Goal: Use online tool/utility: Use online tool/utility

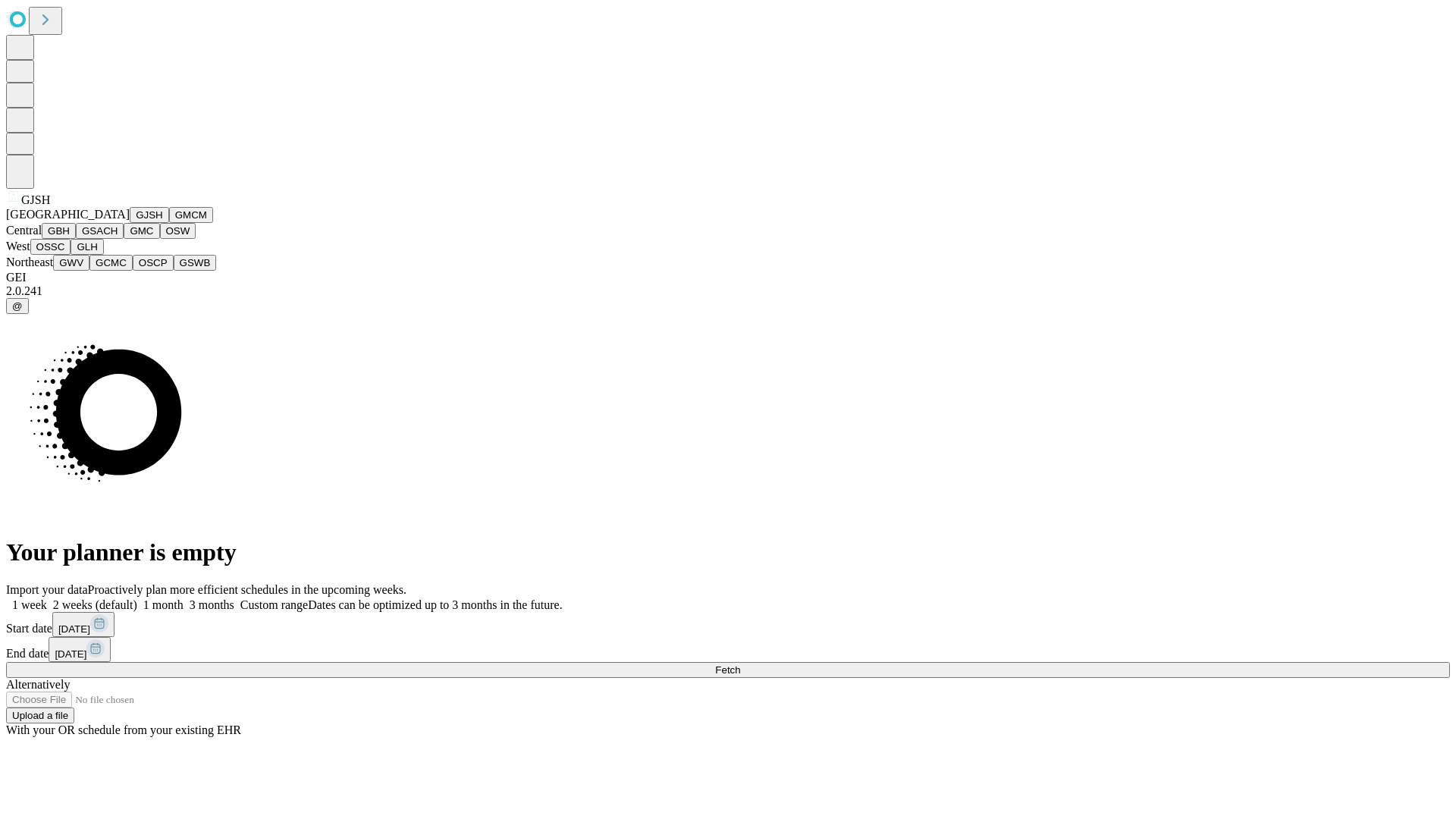
click at [130, 223] on button "GJSH" at bounding box center [150, 215] width 40 height 16
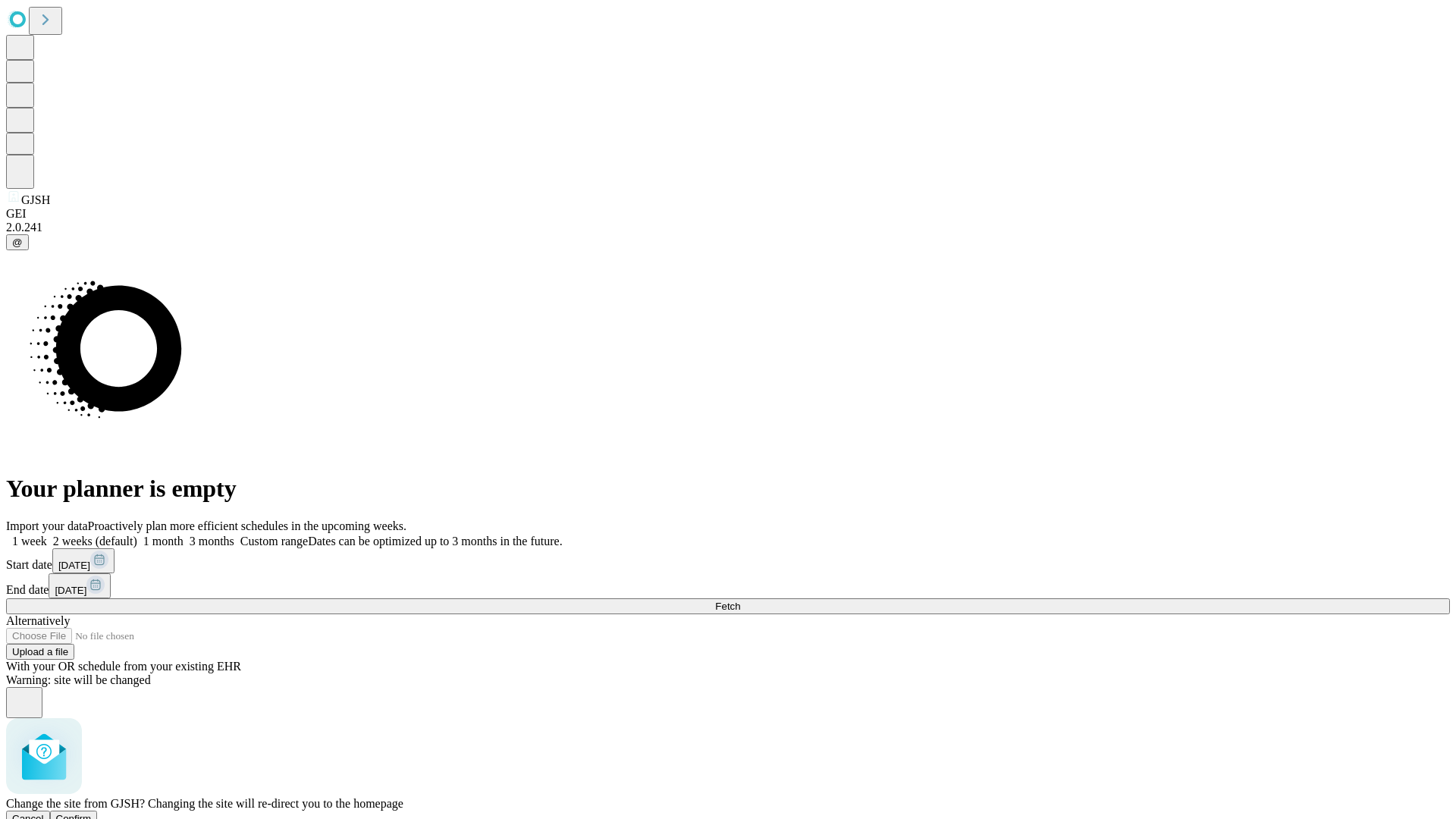
click at [92, 813] on span "Confirm" at bounding box center [74, 818] width 36 height 11
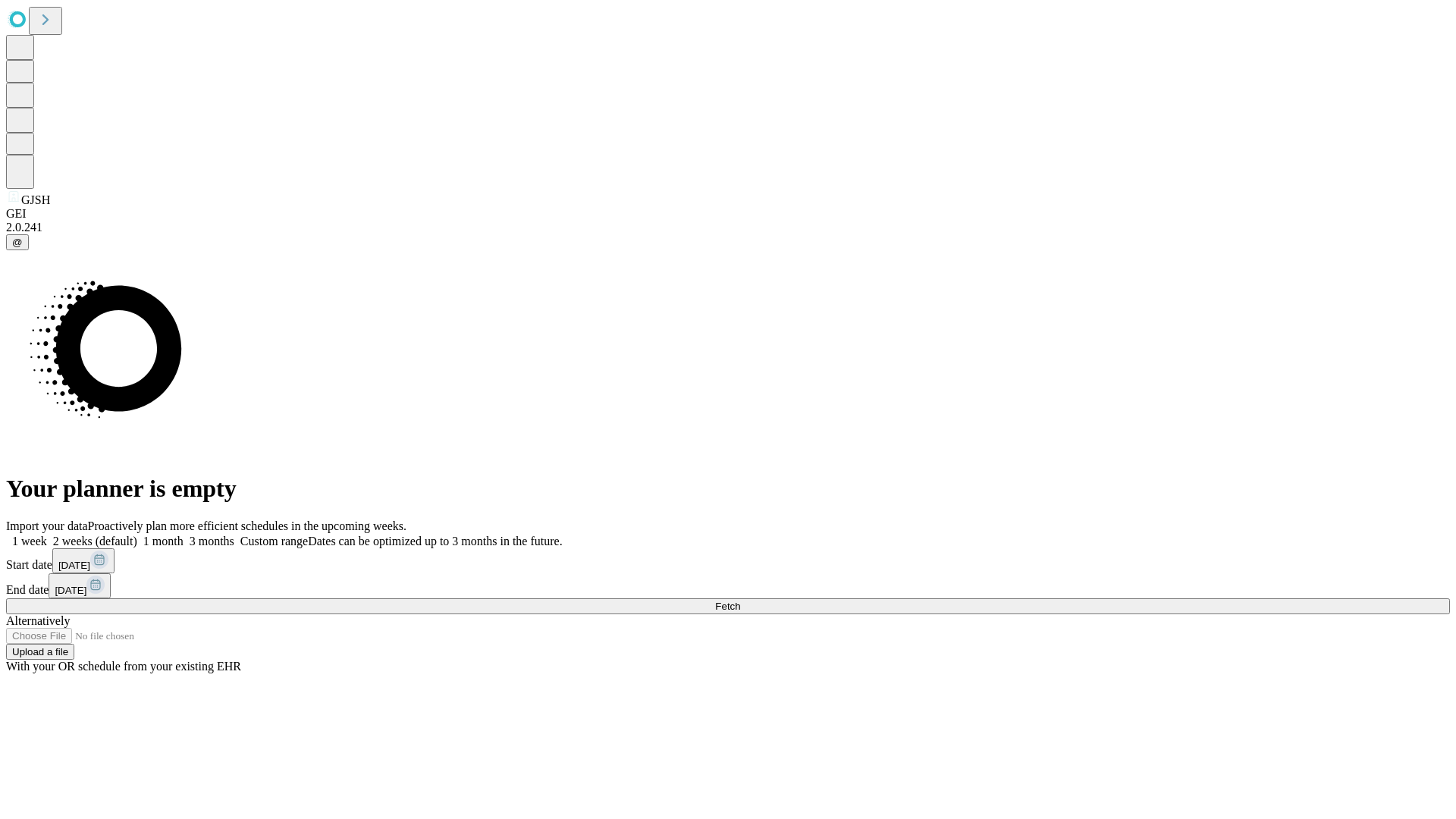
click at [183, 534] on label "1 month" at bounding box center [160, 540] width 47 height 13
click at [740, 601] on span "Fetch" at bounding box center [727, 606] width 25 height 11
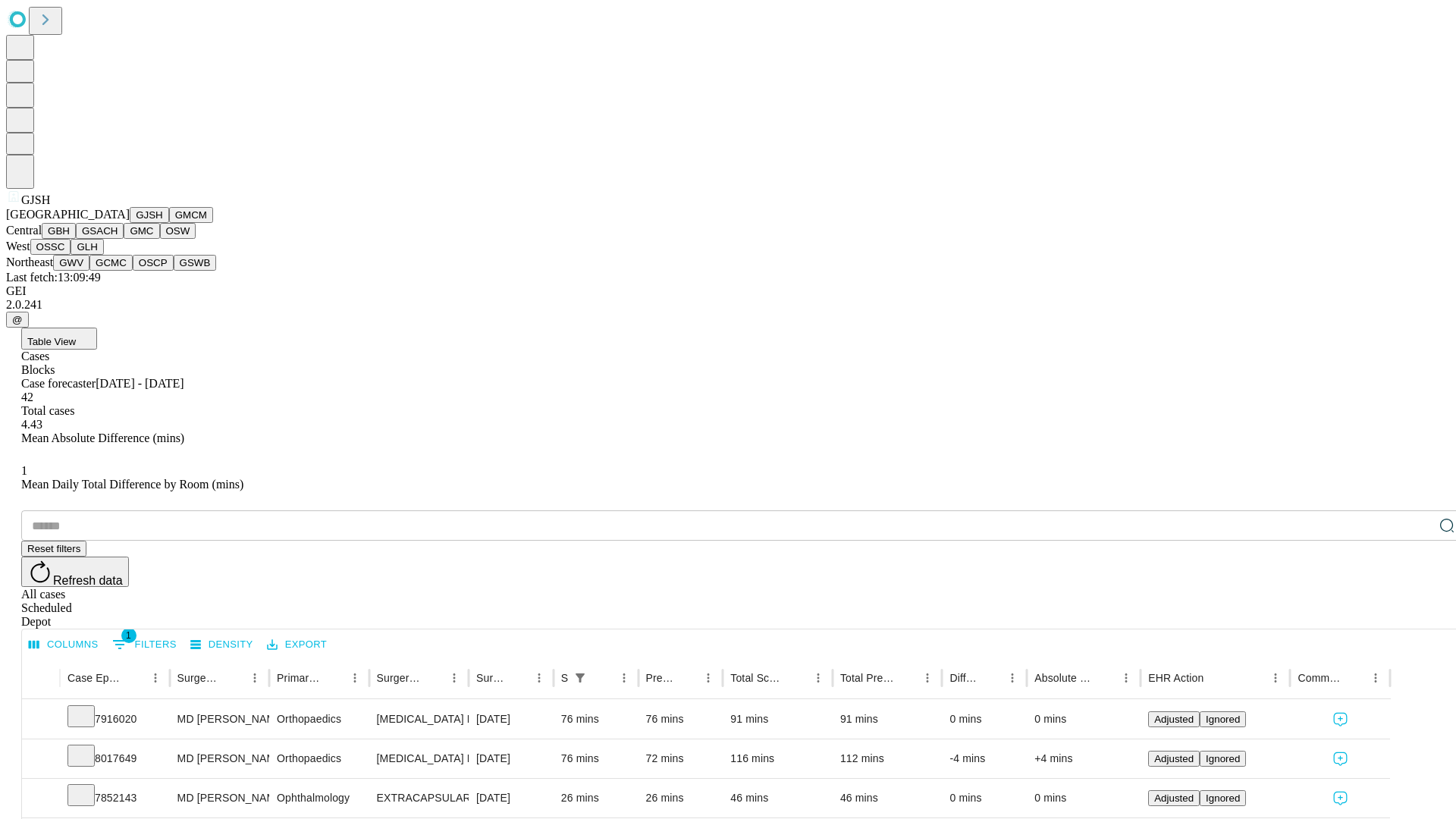
click at [169, 223] on button "GMCM" at bounding box center [191, 215] width 44 height 16
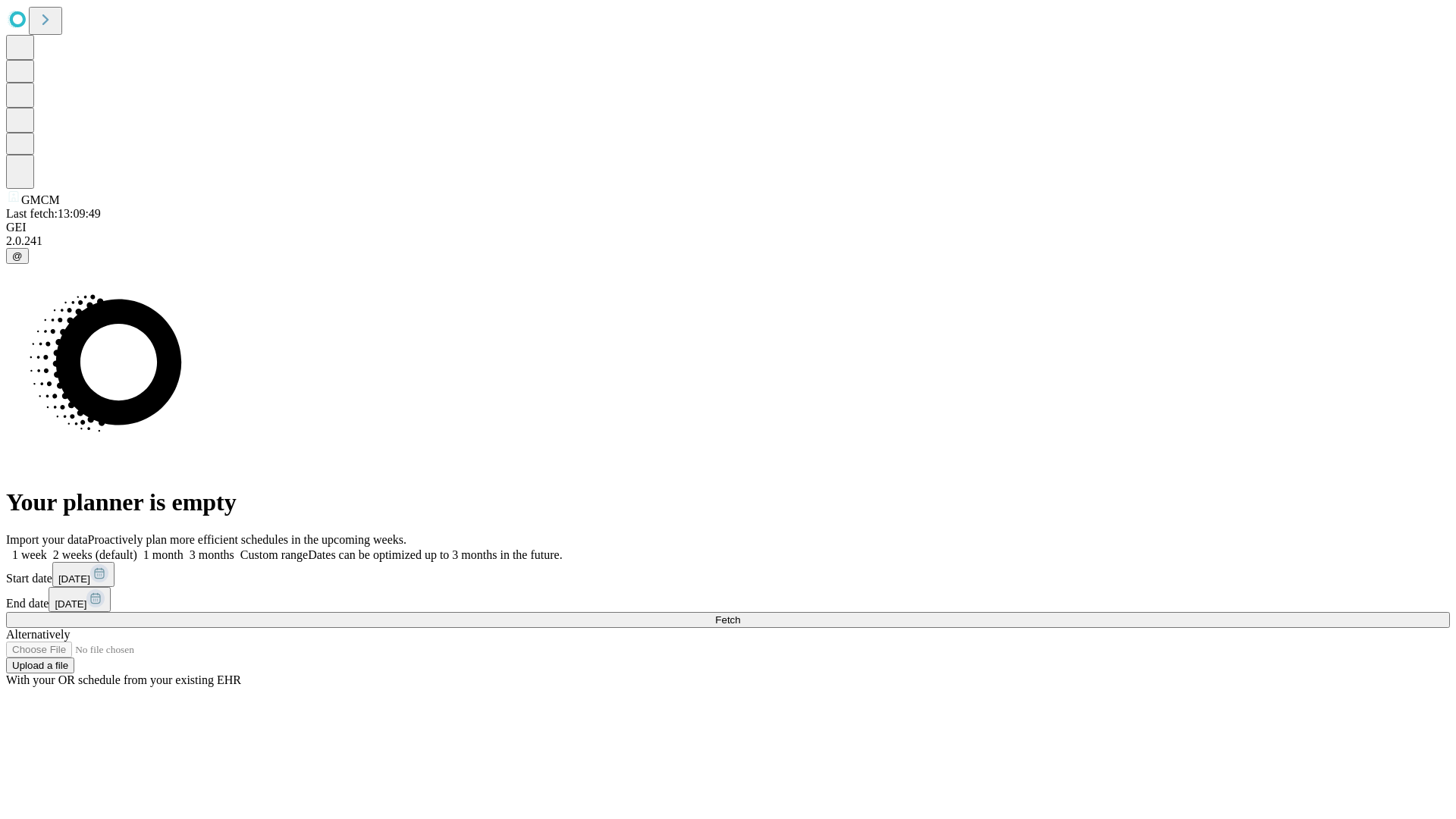
click at [740, 615] on span "Fetch" at bounding box center [727, 620] width 25 height 11
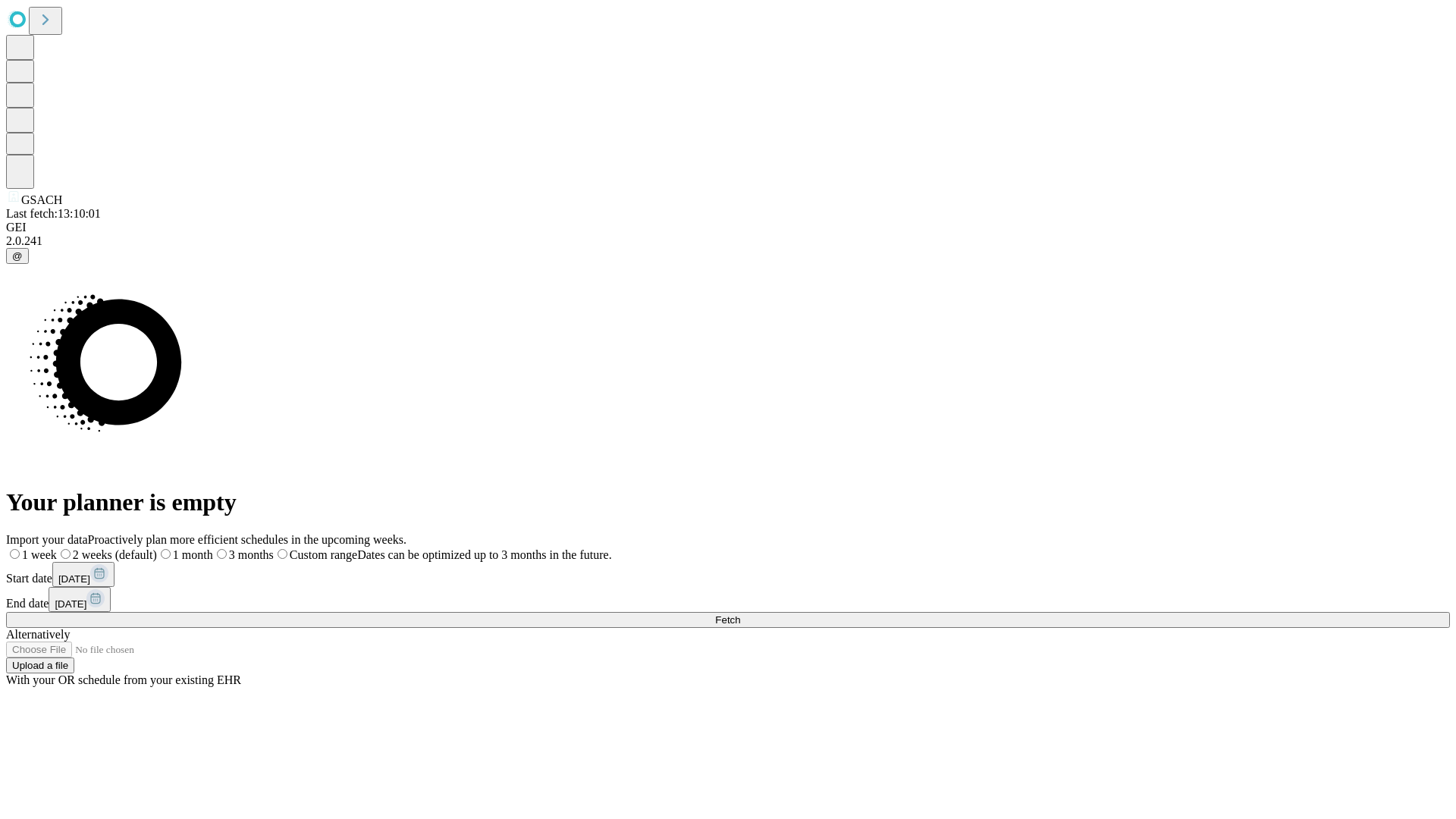
click at [213, 548] on label "1 month" at bounding box center [184, 554] width 56 height 13
click at [740, 615] on span "Fetch" at bounding box center [727, 620] width 25 height 11
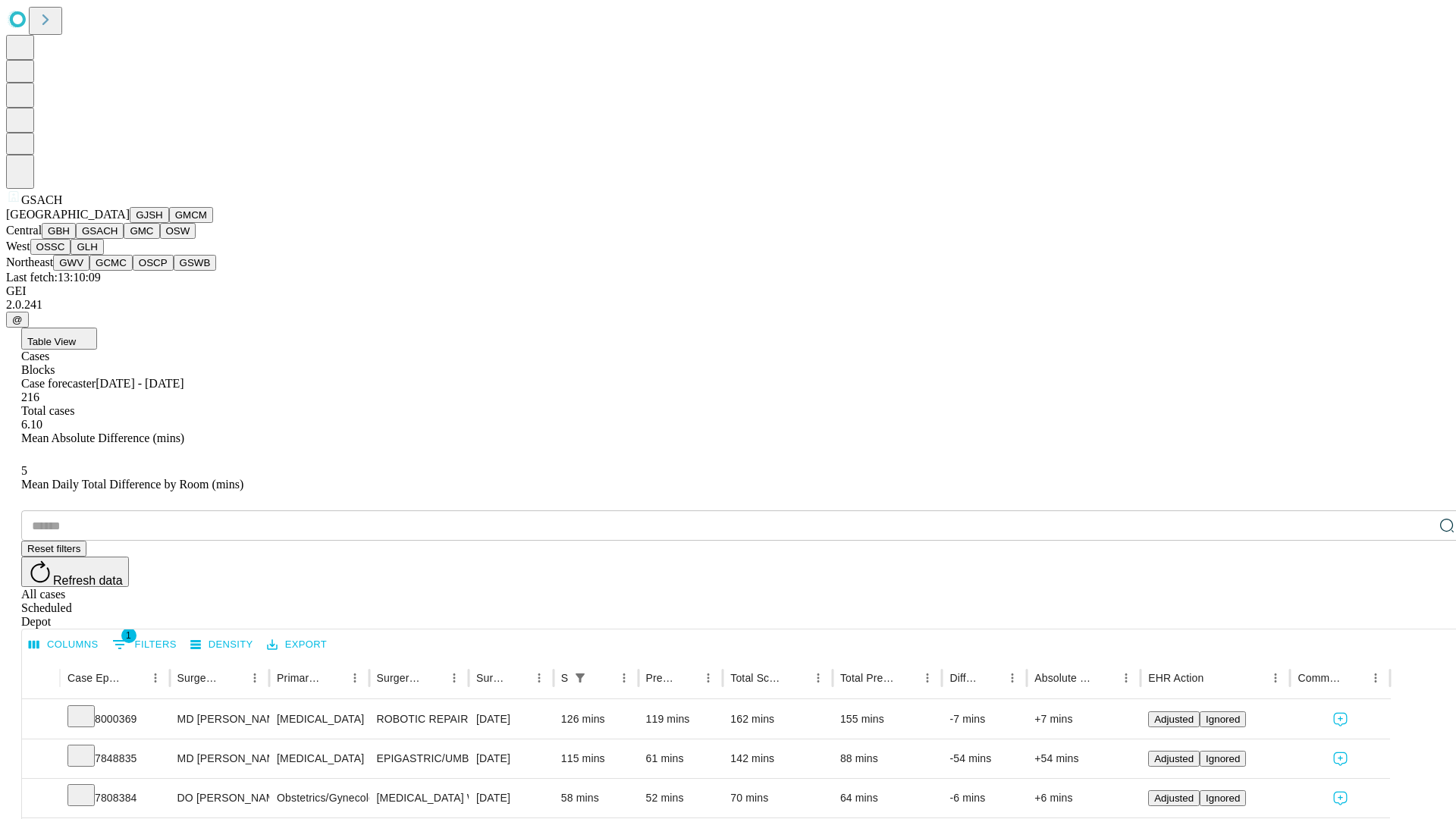
click at [124, 239] on button "GMC" at bounding box center [142, 231] width 36 height 16
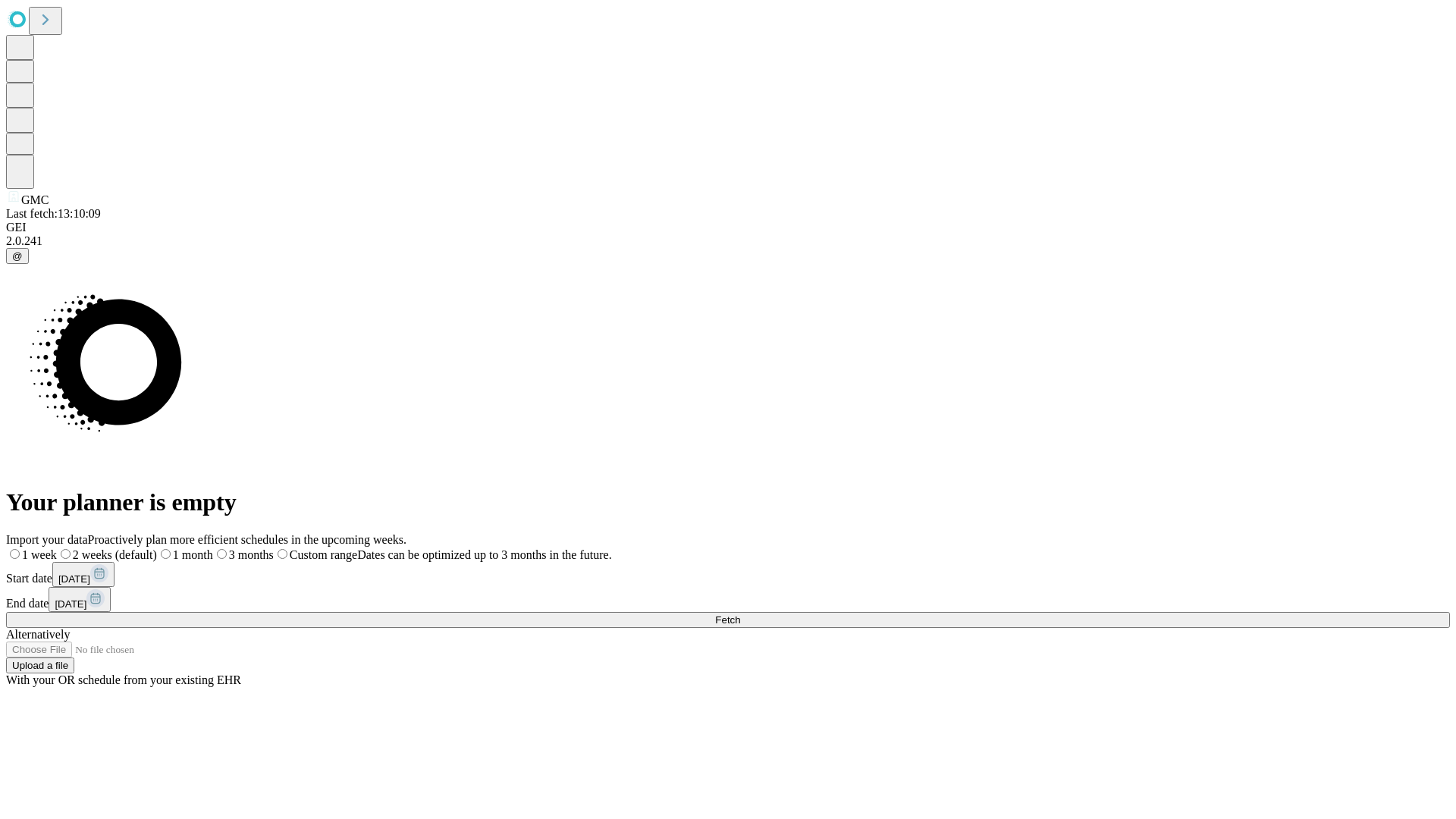
click at [213, 548] on label "1 month" at bounding box center [184, 554] width 56 height 13
click at [740, 615] on span "Fetch" at bounding box center [727, 620] width 25 height 11
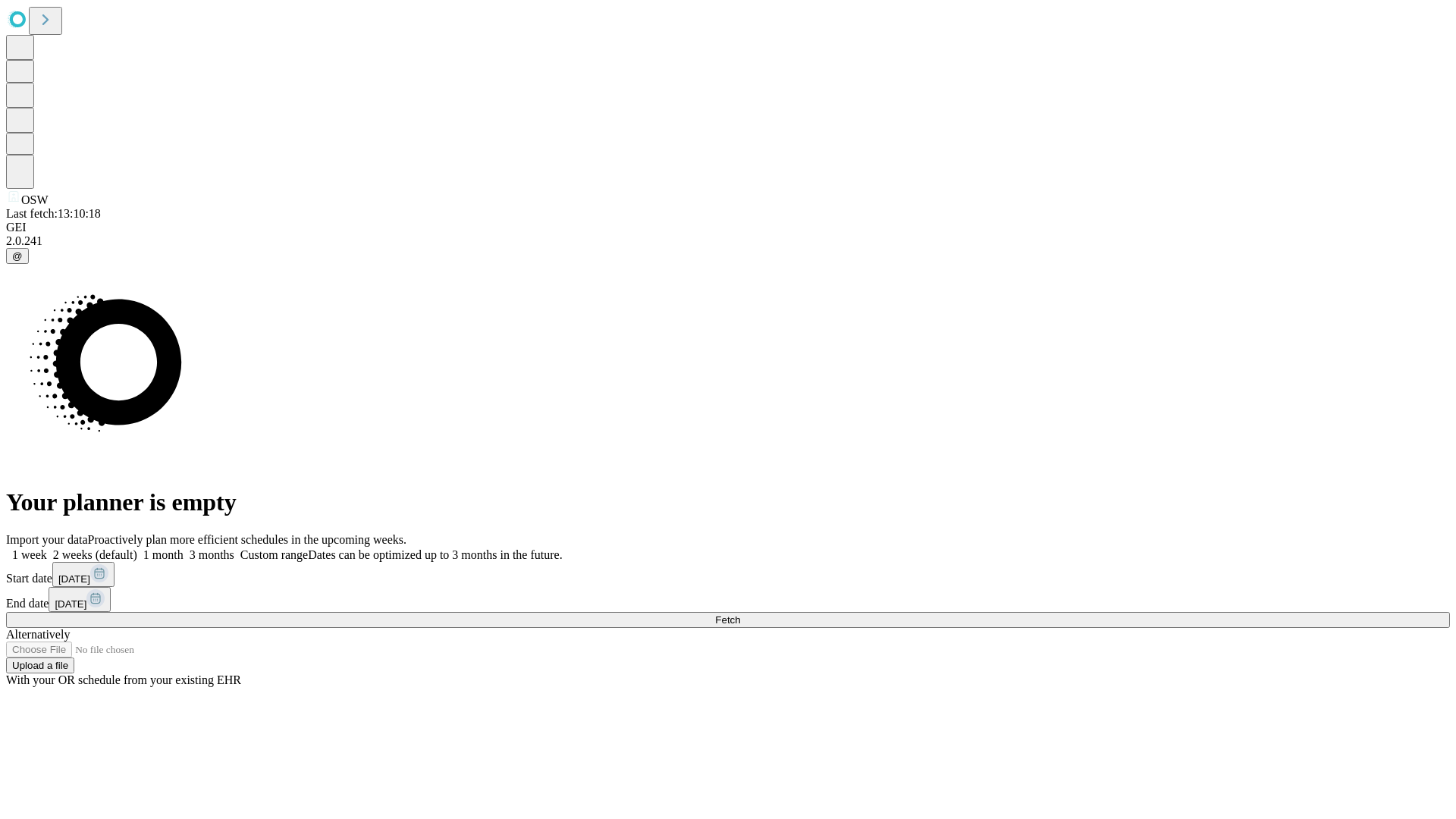
click at [183, 548] on label "1 month" at bounding box center [160, 554] width 47 height 13
click at [740, 615] on span "Fetch" at bounding box center [727, 620] width 25 height 11
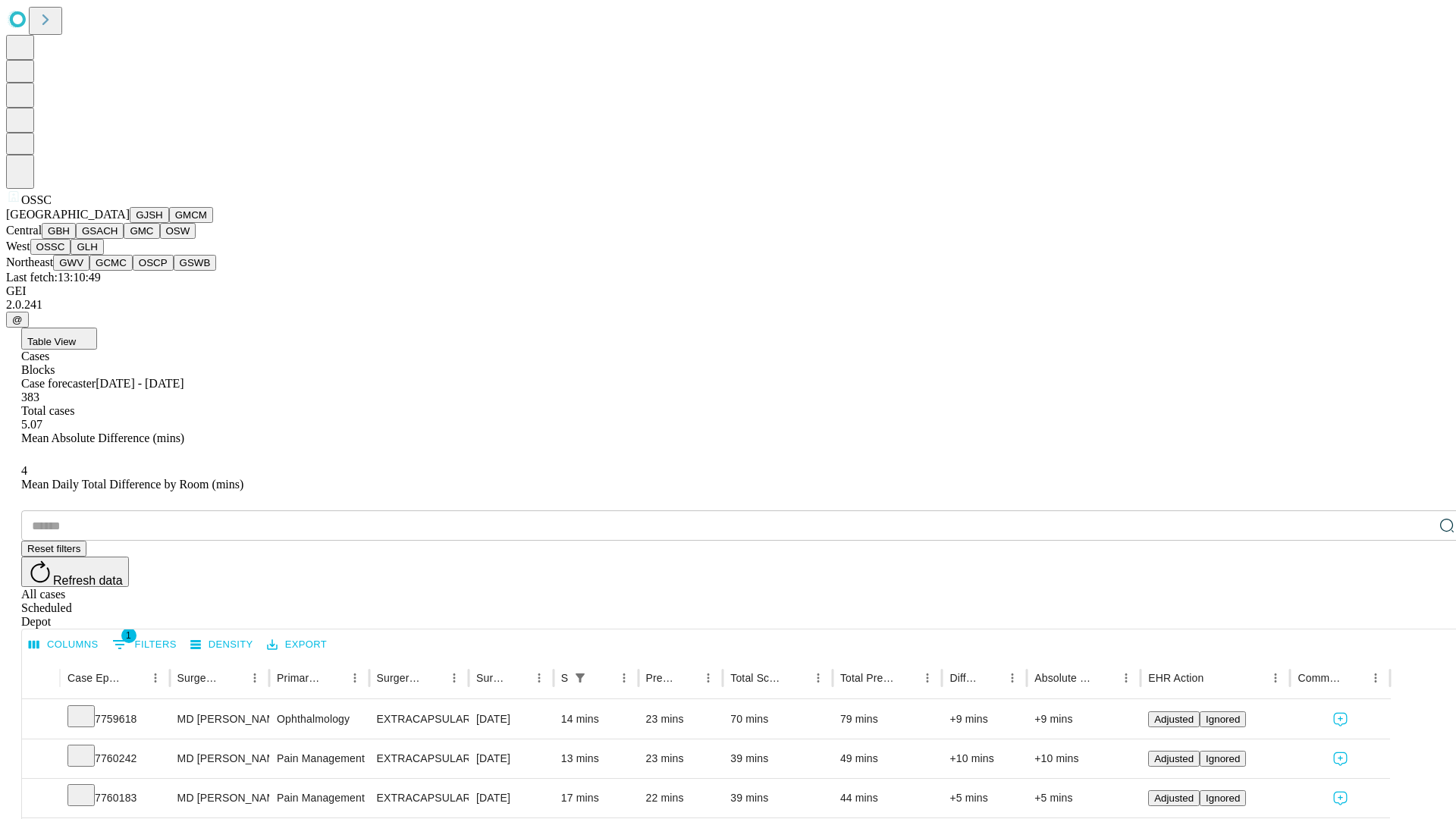
click at [103, 255] on button "GLH" at bounding box center [86, 247] width 33 height 16
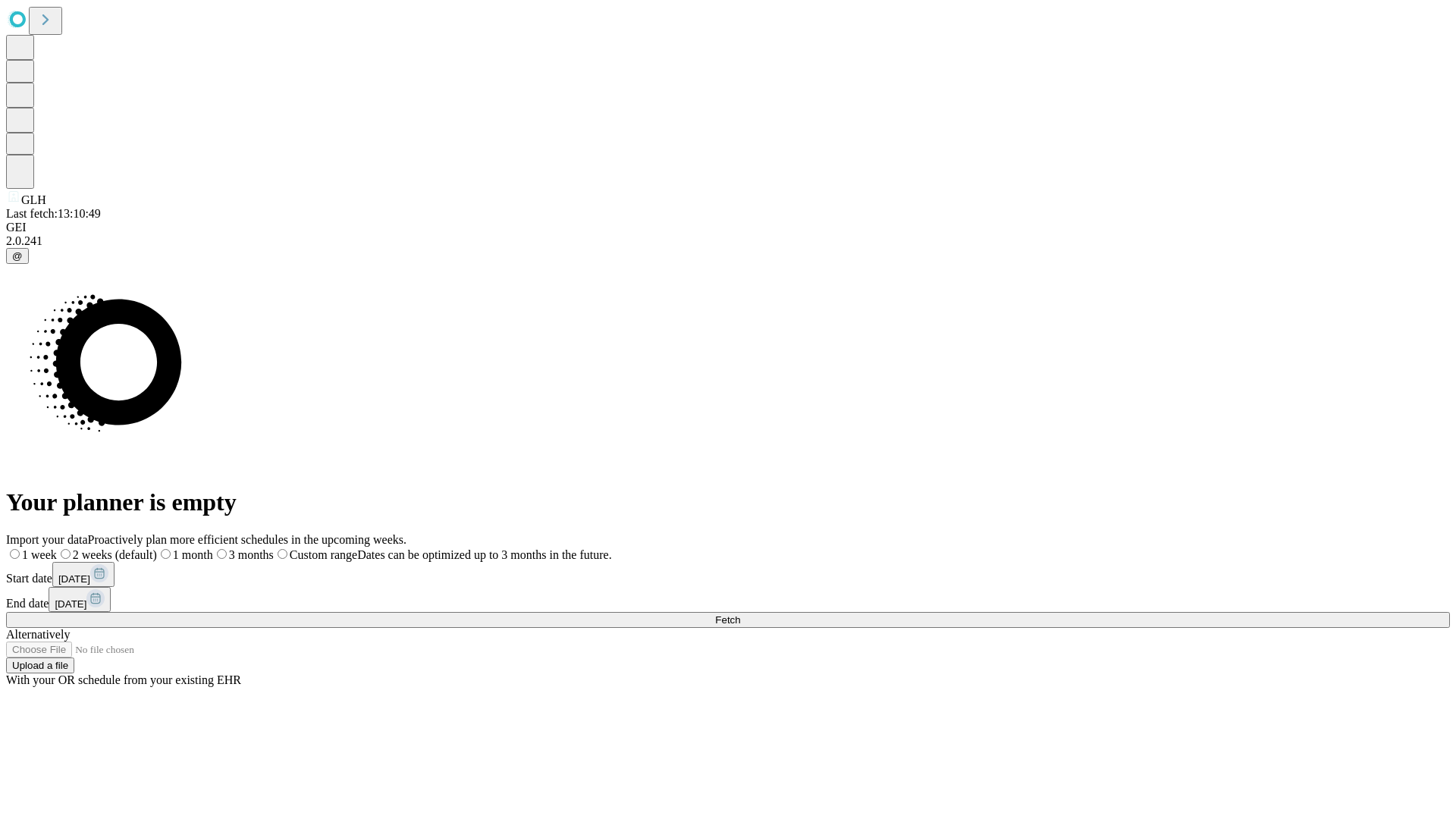
click at [213, 548] on label "1 month" at bounding box center [184, 554] width 56 height 13
click at [740, 615] on span "Fetch" at bounding box center [727, 620] width 25 height 11
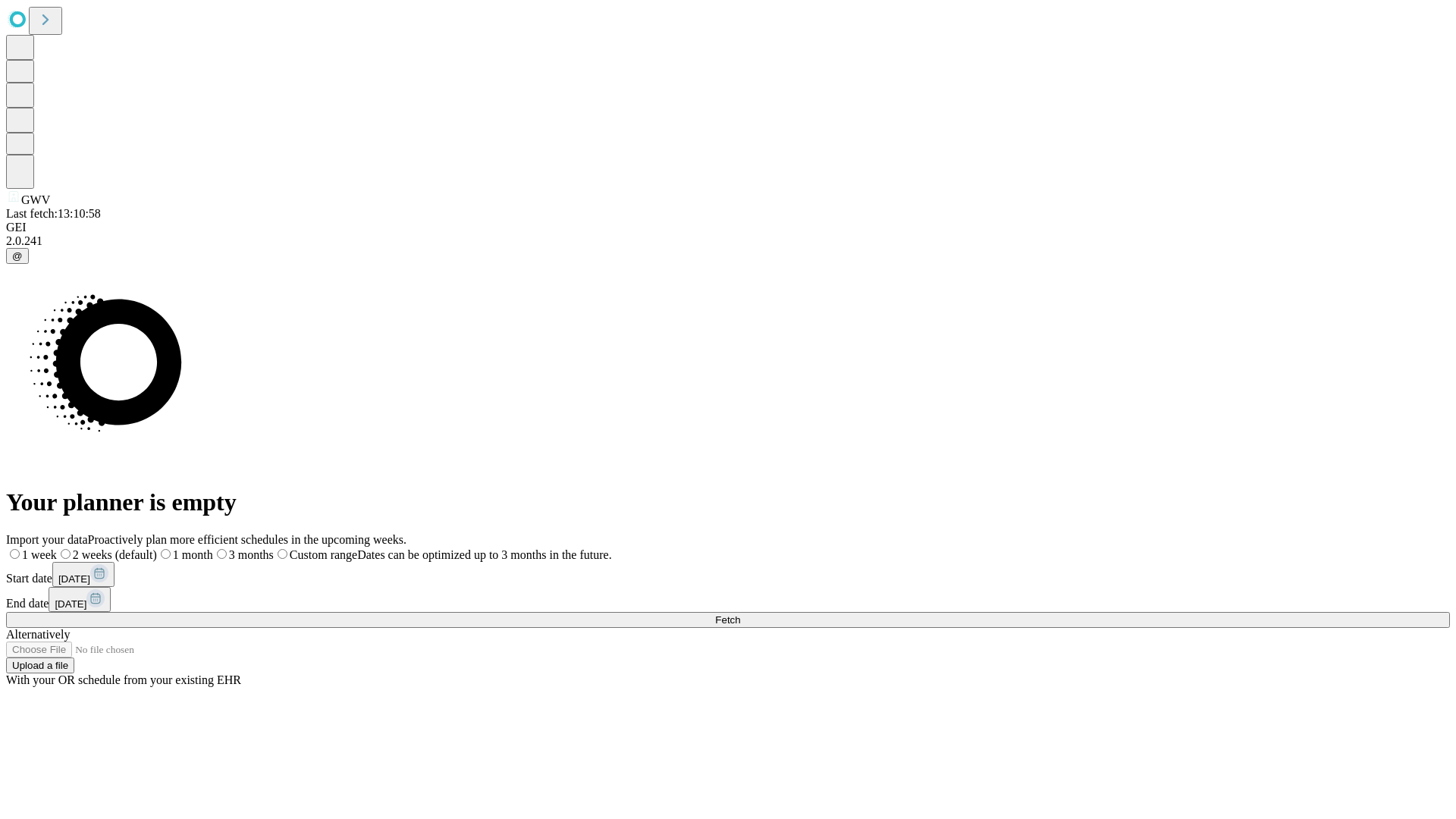
click at [213, 548] on label "1 month" at bounding box center [184, 554] width 56 height 13
click at [740, 615] on span "Fetch" at bounding box center [727, 620] width 25 height 11
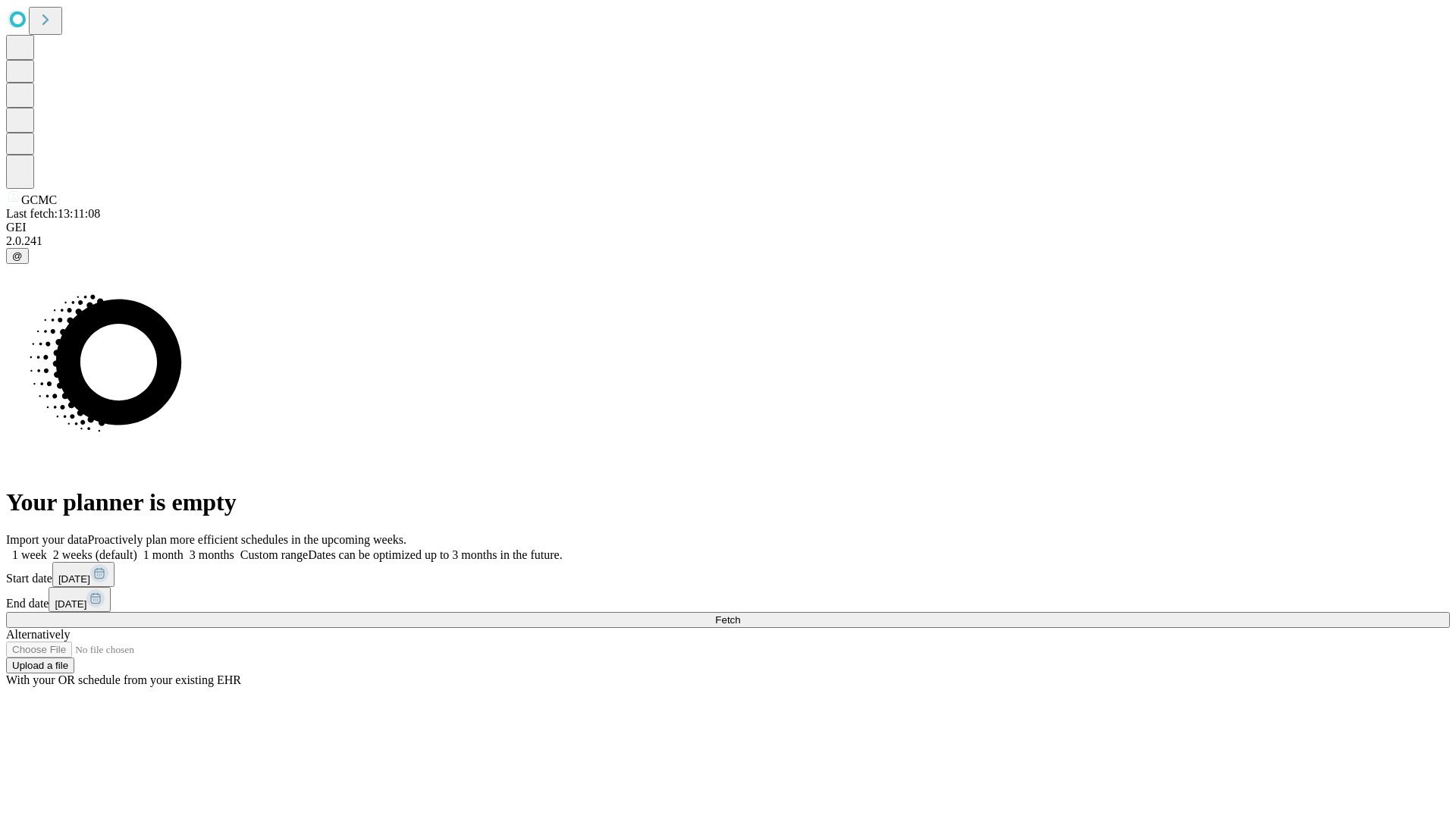
click at [740, 615] on span "Fetch" at bounding box center [727, 620] width 25 height 11
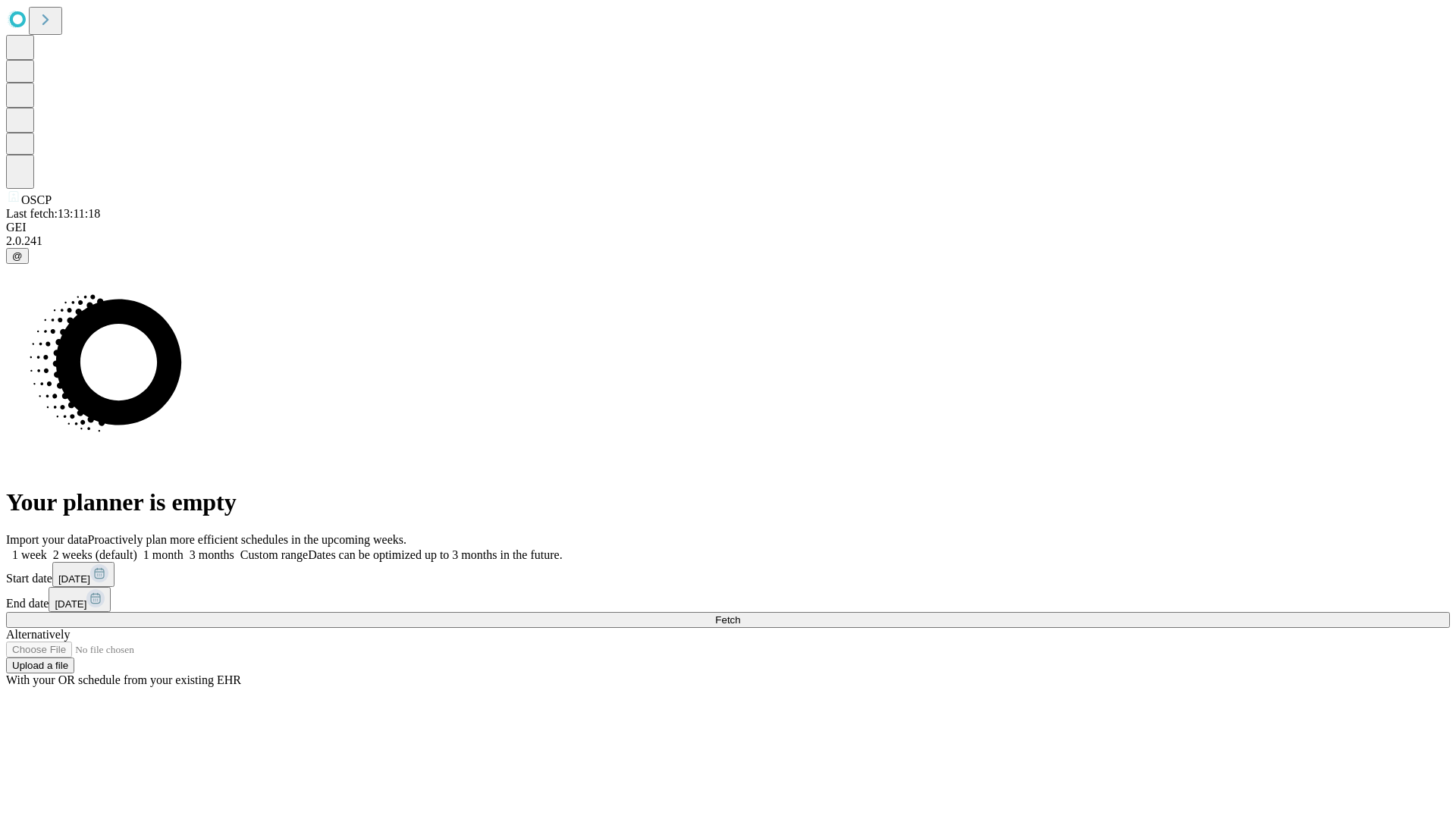
click at [183, 548] on label "1 month" at bounding box center [160, 554] width 47 height 13
click at [740, 615] on span "Fetch" at bounding box center [727, 620] width 25 height 11
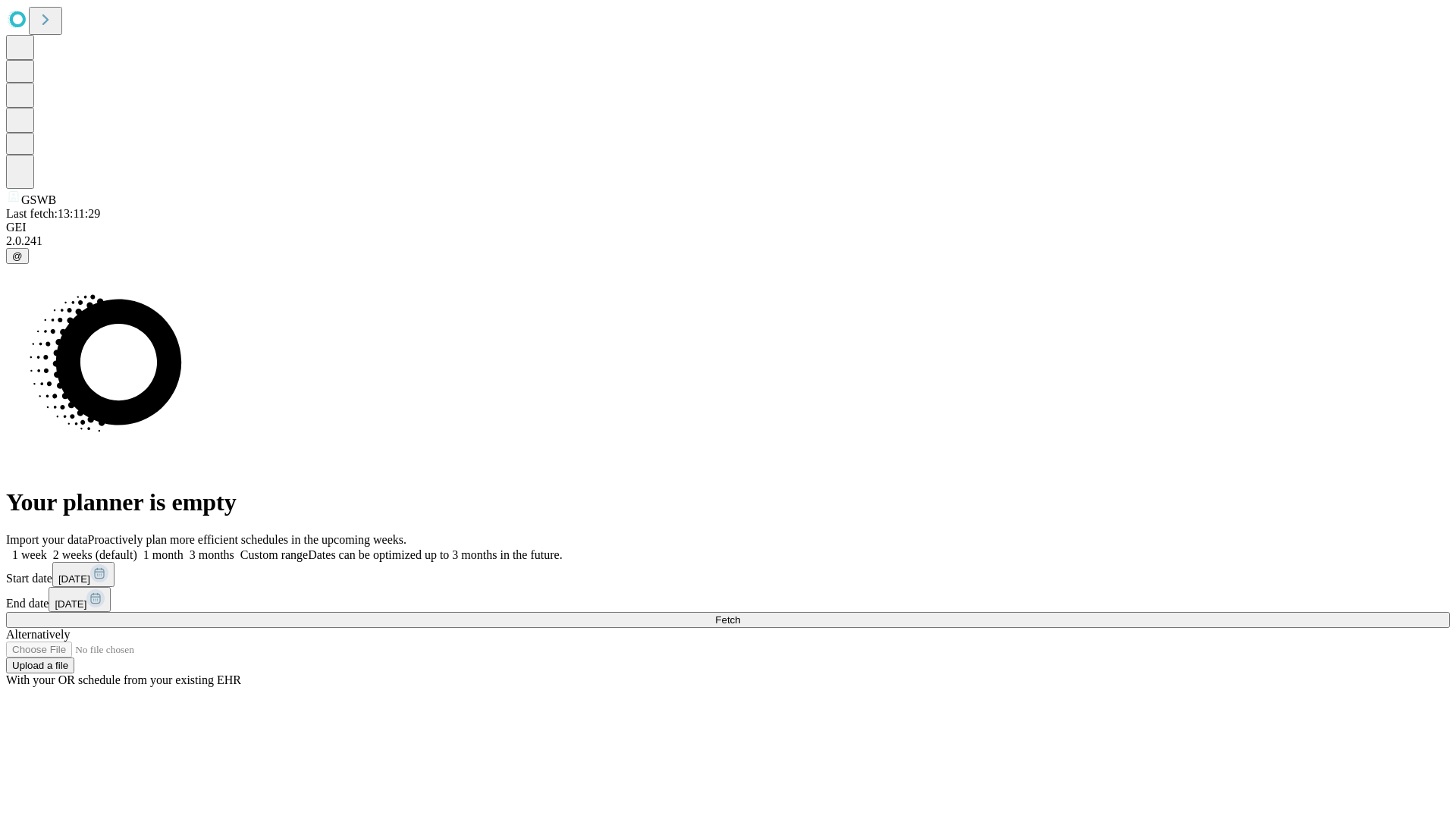
click at [183, 548] on label "1 month" at bounding box center [160, 554] width 47 height 13
click at [740, 615] on span "Fetch" at bounding box center [727, 620] width 25 height 11
